Goal: Task Accomplishment & Management: Manage account settings

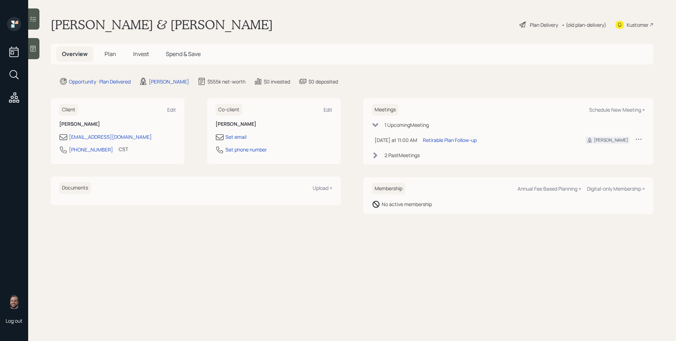
click at [107, 52] on span "Plan" at bounding box center [110, 54] width 12 height 8
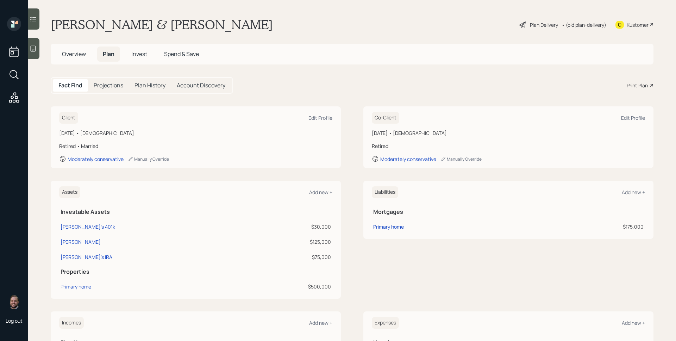
scroll to position [132, 0]
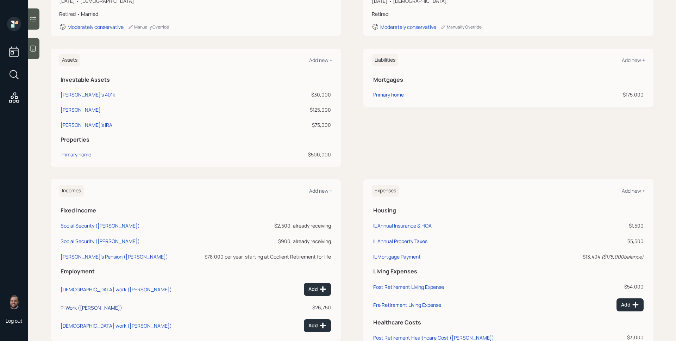
click at [90, 306] on div "PI Work ([PERSON_NAME])" at bounding box center [92, 307] width 62 height 7
select select "part_time"
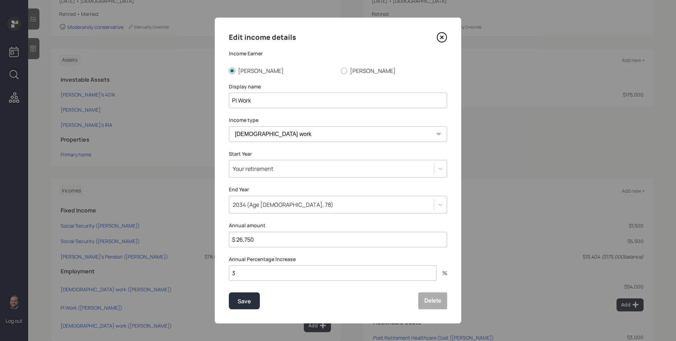
click at [439, 41] on icon at bounding box center [441, 37] width 11 height 11
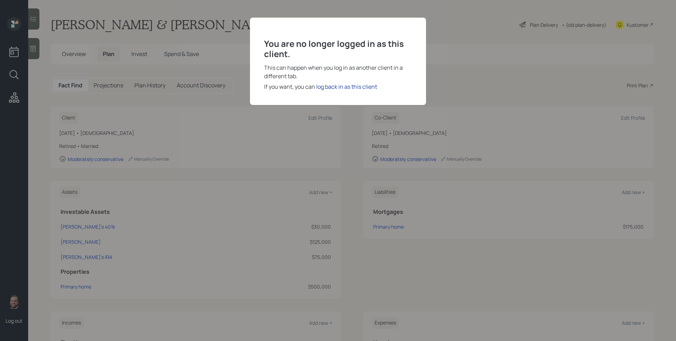
click at [358, 84] on div "log back in as this client" at bounding box center [346, 86] width 61 height 8
